Goal: Task Accomplishment & Management: Manage account settings

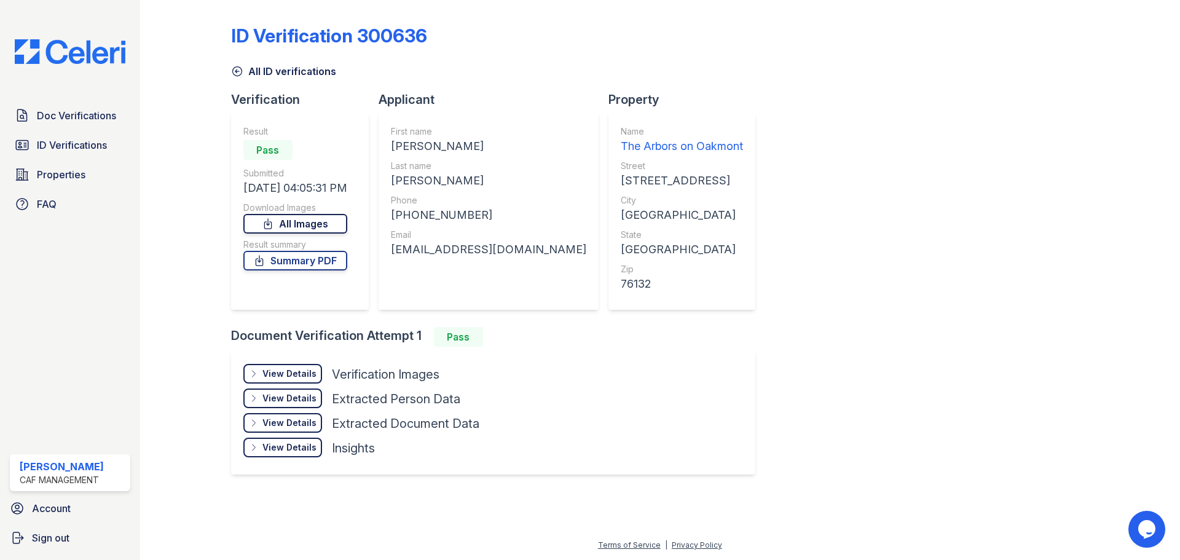
click at [310, 219] on link "All Images" at bounding box center [295, 224] width 104 height 20
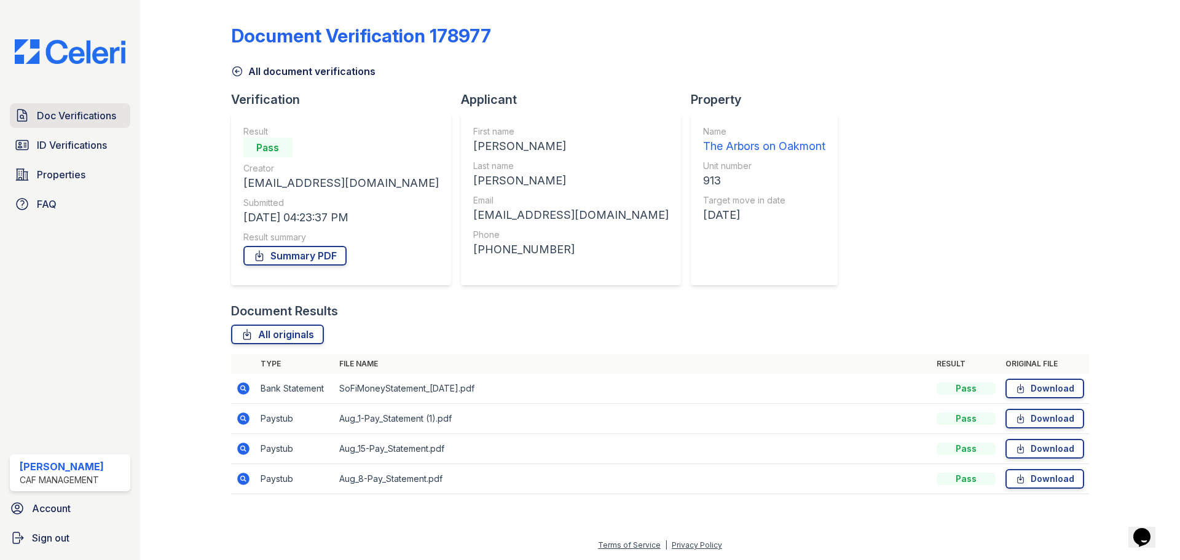
click at [68, 116] on span "Doc Verifications" at bounding box center [76, 115] width 79 height 15
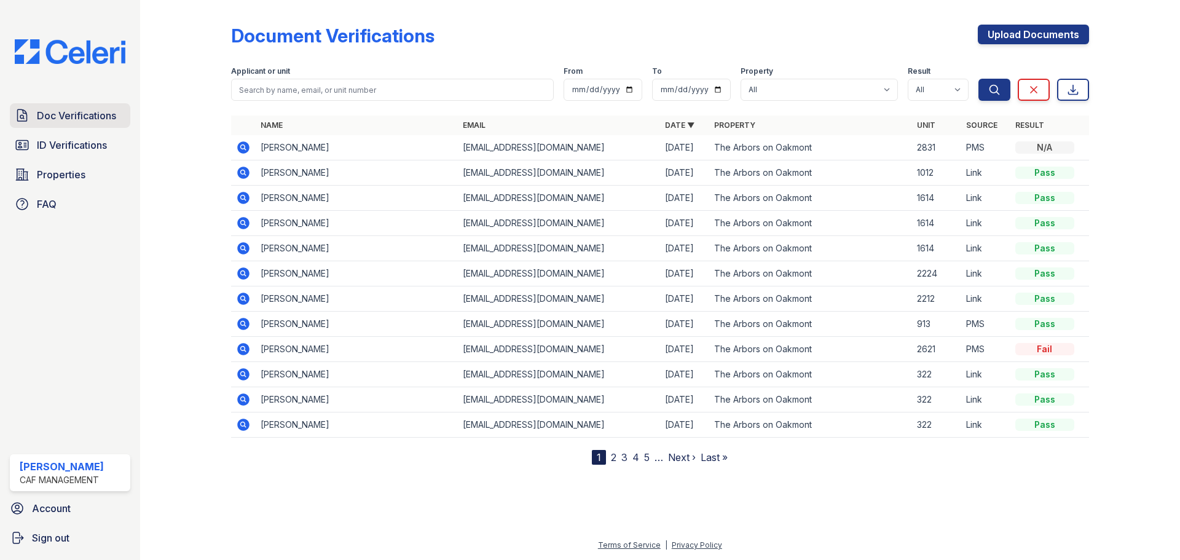
click at [82, 119] on span "Doc Verifications" at bounding box center [76, 115] width 79 height 15
click at [615, 458] on link "2" at bounding box center [614, 457] width 6 height 12
click at [58, 166] on link "Properties" at bounding box center [70, 174] width 120 height 25
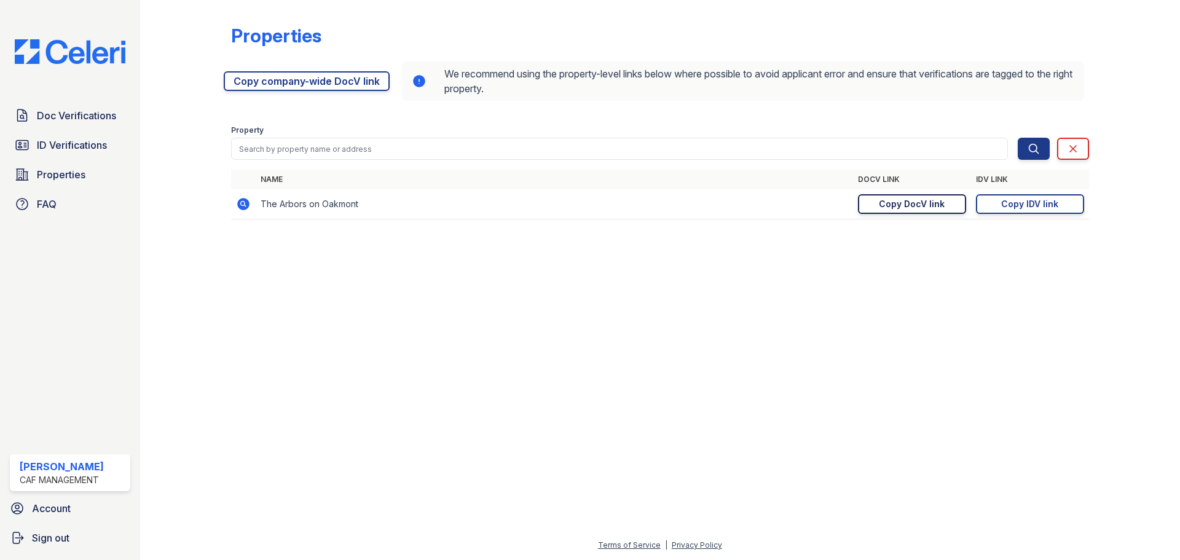
click at [902, 201] on div "Copy DocV link" at bounding box center [912, 204] width 66 height 12
click at [60, 115] on span "Doc Verifications" at bounding box center [76, 115] width 79 height 15
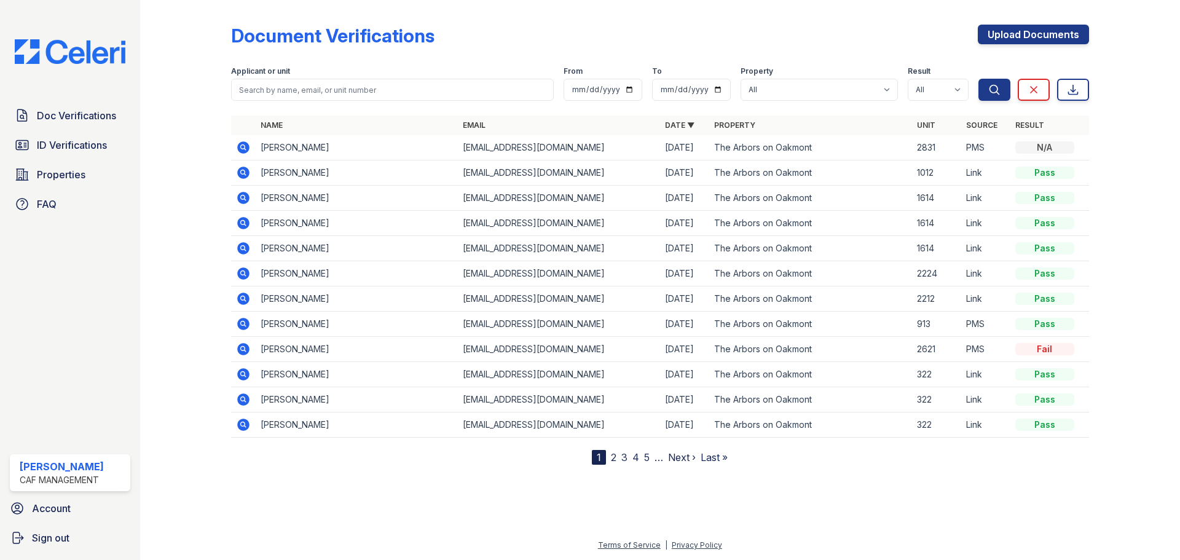
click at [243, 144] on icon at bounding box center [243, 147] width 12 height 12
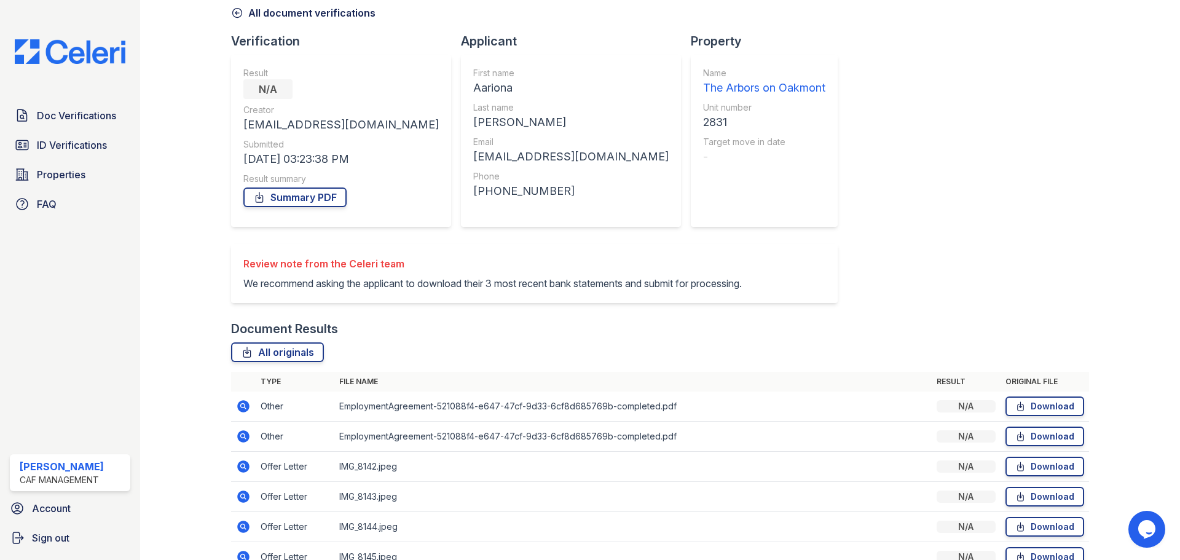
scroll to position [140, 0]
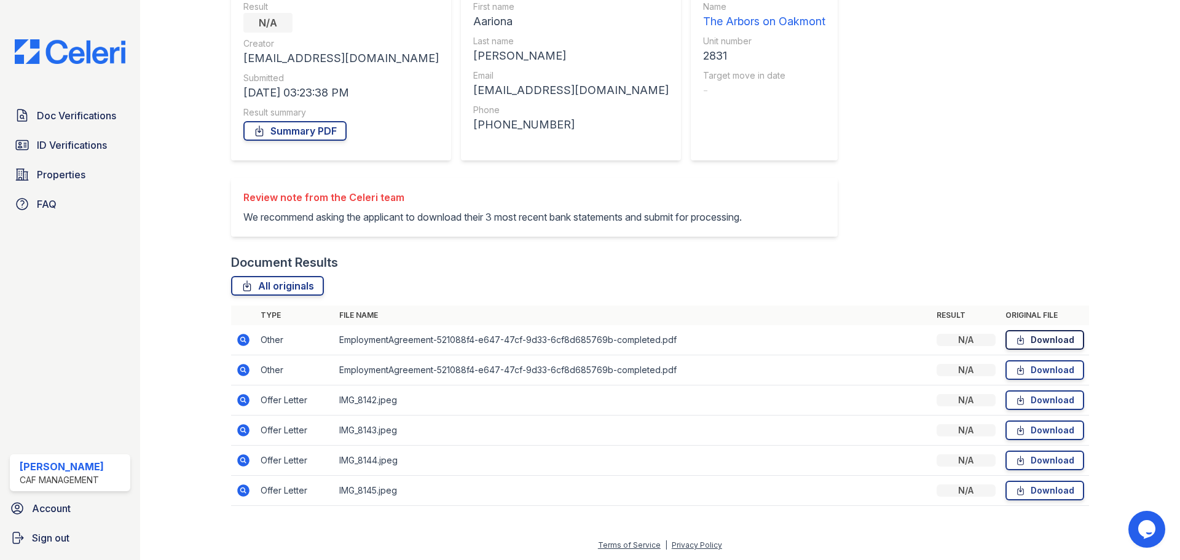
click at [1047, 336] on link "Download" at bounding box center [1045, 340] width 79 height 20
